Goal: Answer question/provide support

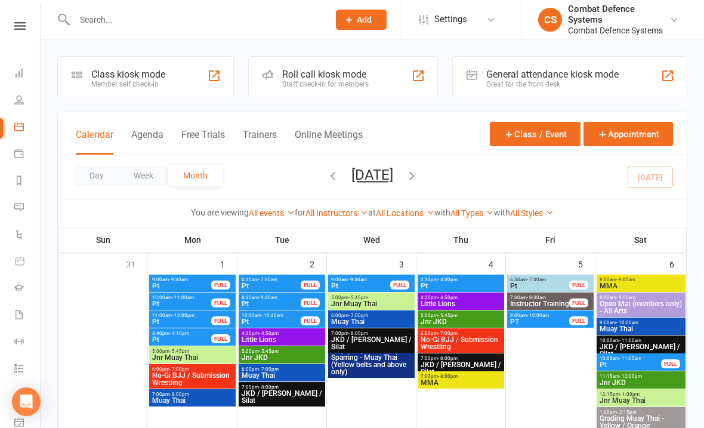
click at [225, 16] on input "text" at bounding box center [195, 19] width 249 height 17
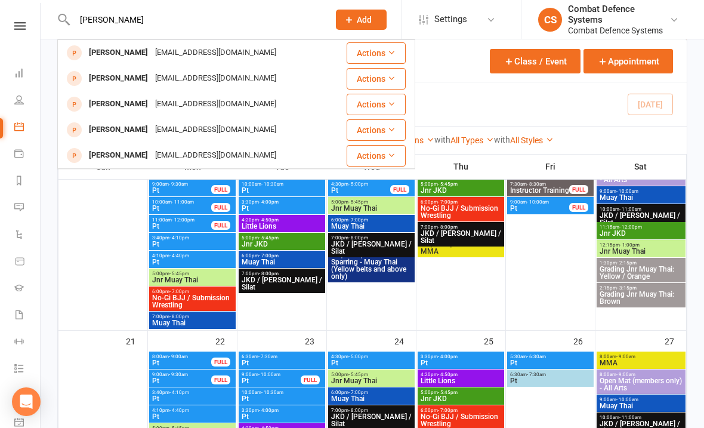
scroll to position [536, 0]
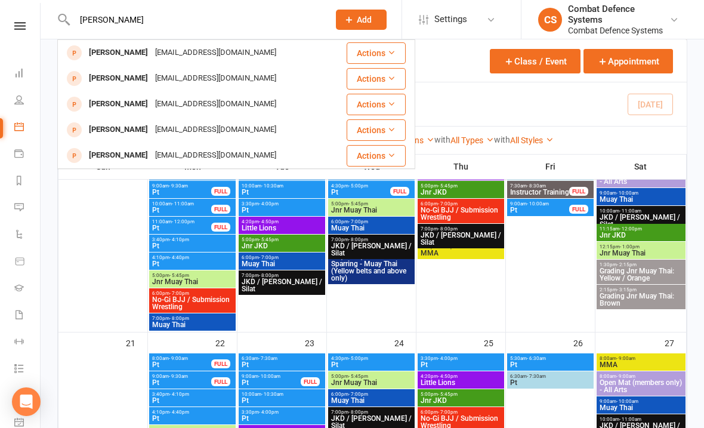
type input "[PERSON_NAME]"
click at [100, 54] on div "[PERSON_NAME]" at bounding box center [118, 52] width 66 height 17
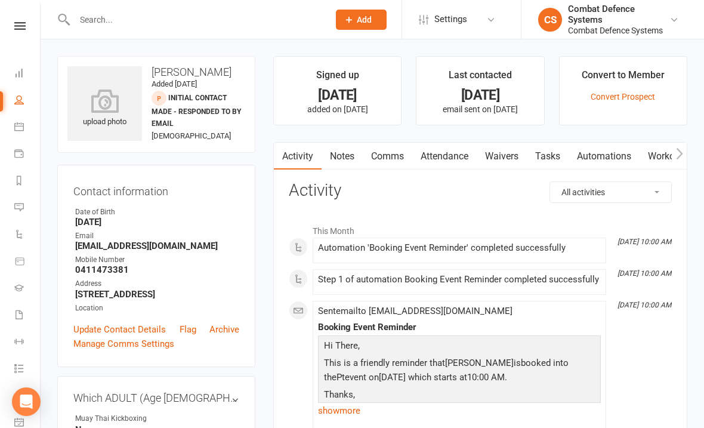
click at [342, 160] on link "Notes" at bounding box center [342, 156] width 41 height 27
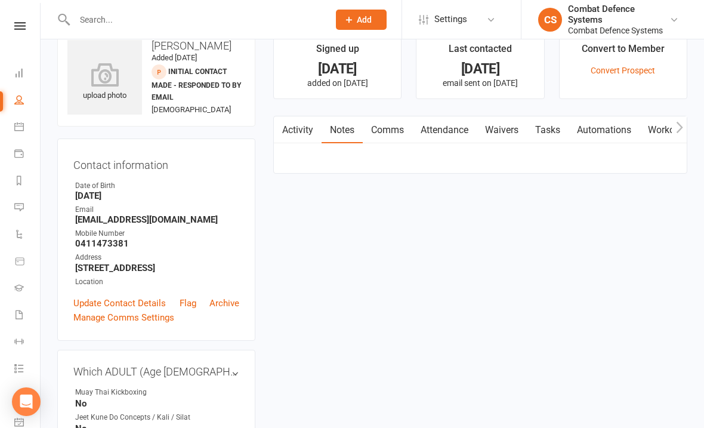
scroll to position [27, 0]
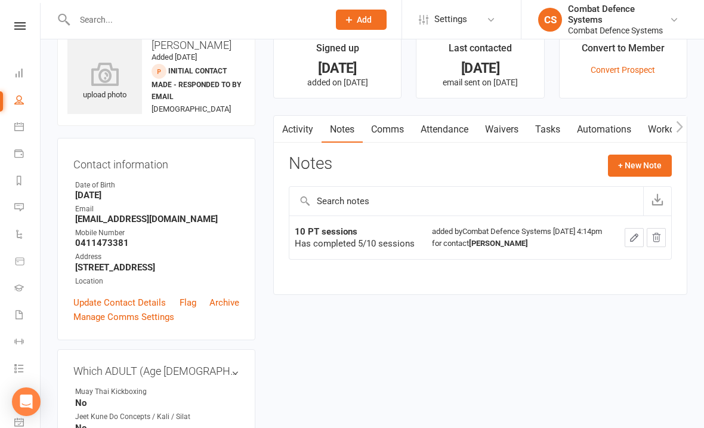
click at [632, 235] on button "button" at bounding box center [634, 237] width 19 height 19
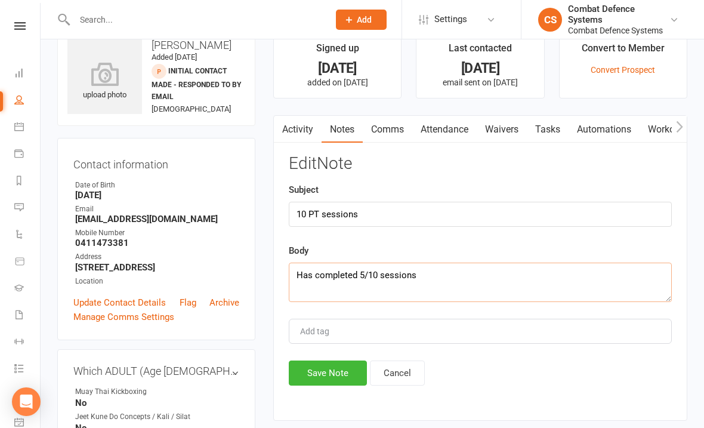
click at [371, 273] on textarea "Has completed 5/10 sessions" at bounding box center [480, 281] width 383 height 39
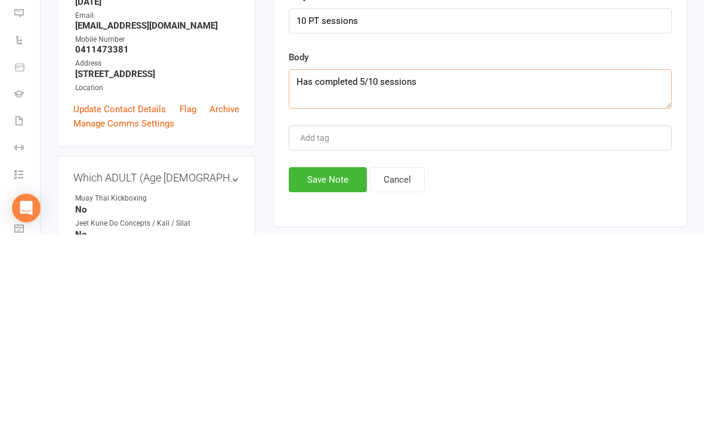
click at [364, 263] on textarea "Has completed 5/10 sessions" at bounding box center [480, 282] width 383 height 39
click at [360, 263] on textarea "Has completed 5/10 sessions" at bounding box center [480, 282] width 383 height 39
click at [363, 263] on textarea "Has completed 5/10 sessions" at bounding box center [480, 282] width 383 height 39
click at [357, 263] on textarea "Has completed 5/10 sessions" at bounding box center [480, 282] width 383 height 39
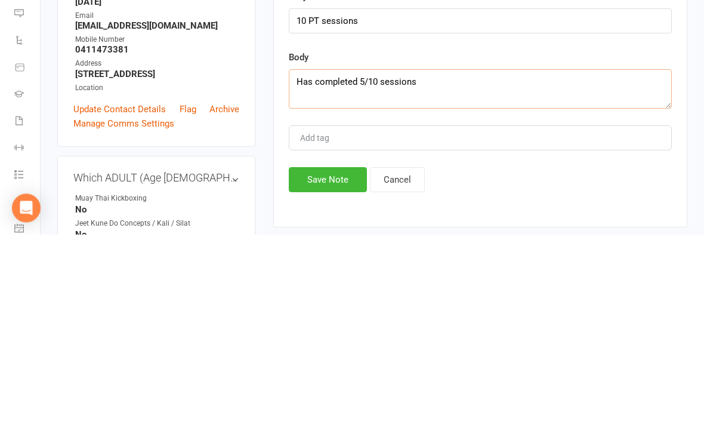
click at [367, 263] on textarea "Has completed 5/10 sessions" at bounding box center [480, 282] width 383 height 39
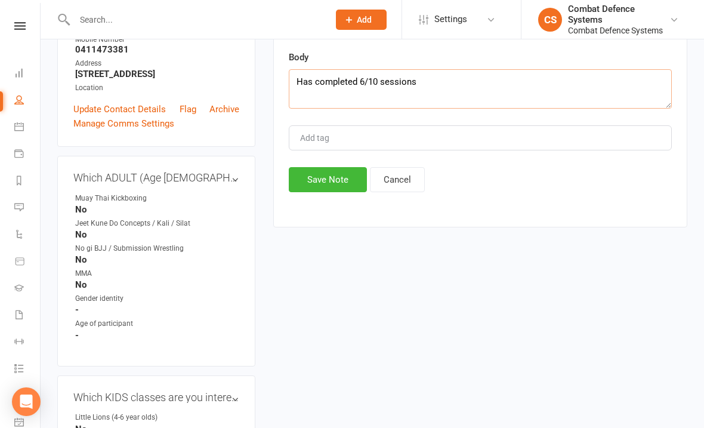
type textarea "Has completed 6/10 sessions"
click at [316, 182] on button "Save Note" at bounding box center [328, 179] width 78 height 25
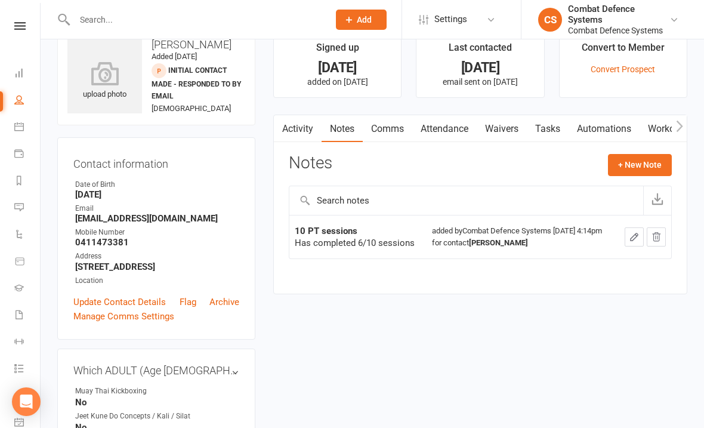
scroll to position [0, 0]
